Goal: Task Accomplishment & Management: Use online tool/utility

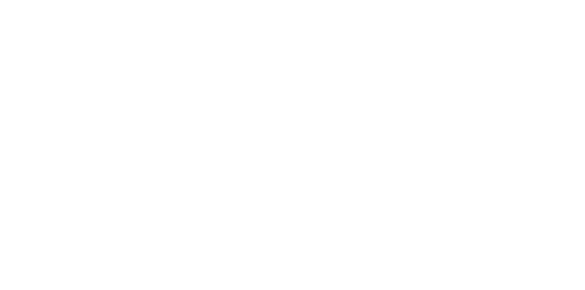
scroll to position [92, 0]
click at [85, 127] on div "Tracking" at bounding box center [71, 126] width 25 height 8
click at [377, 258] on icon "button" at bounding box center [375, 258] width 5 height 5
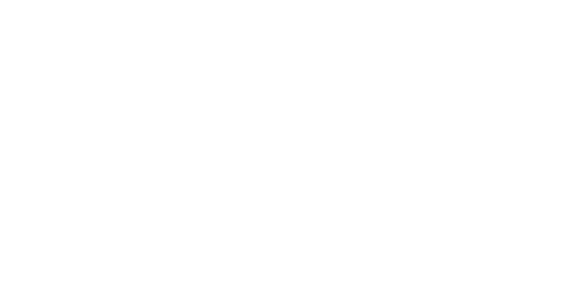
type input "m"
click at [289, 145] on button "Clock On" at bounding box center [264, 145] width 50 height 15
click at [489, 51] on button "Close" at bounding box center [472, 50] width 33 height 15
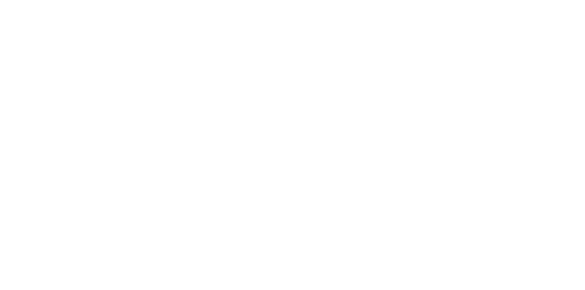
click at [85, 125] on div "Tracking" at bounding box center [71, 126] width 25 height 8
click at [377, 259] on icon "button" at bounding box center [375, 258] width 5 height 5
type input "mi"
click at [289, 142] on button "Clock On" at bounding box center [264, 145] width 50 height 15
